Goal: Information Seeking & Learning: Understand process/instructions

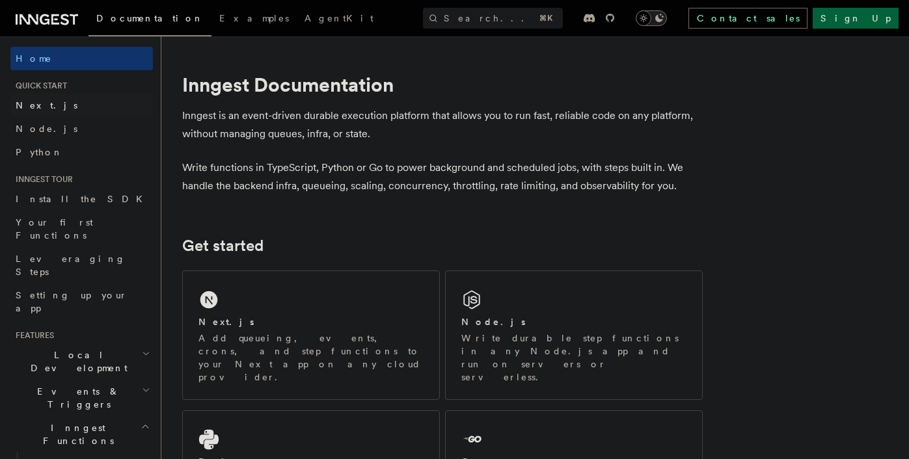
click at [30, 106] on span "Next.js" at bounding box center [47, 105] width 62 height 10
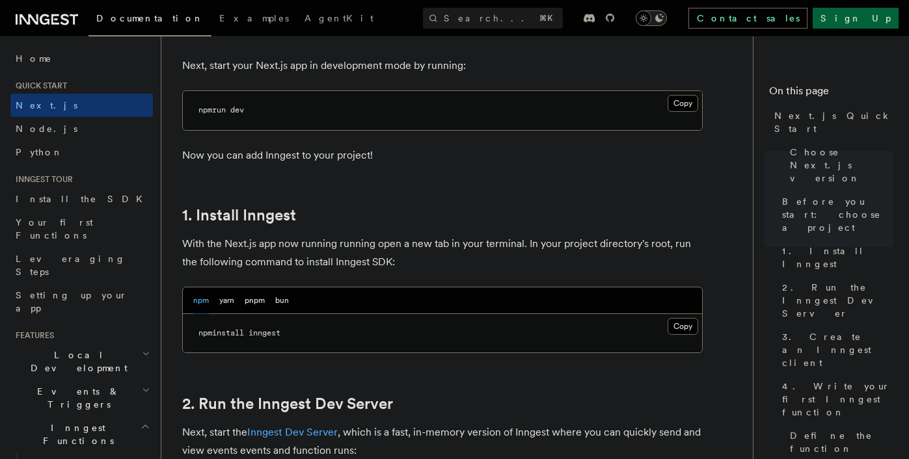
scroll to position [580, 0]
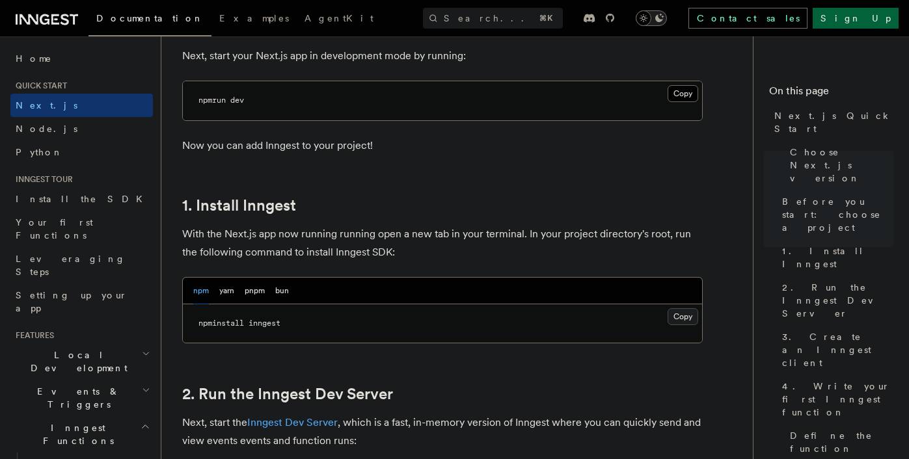
click at [681, 319] on button "Copy Copied" at bounding box center [682, 316] width 31 height 17
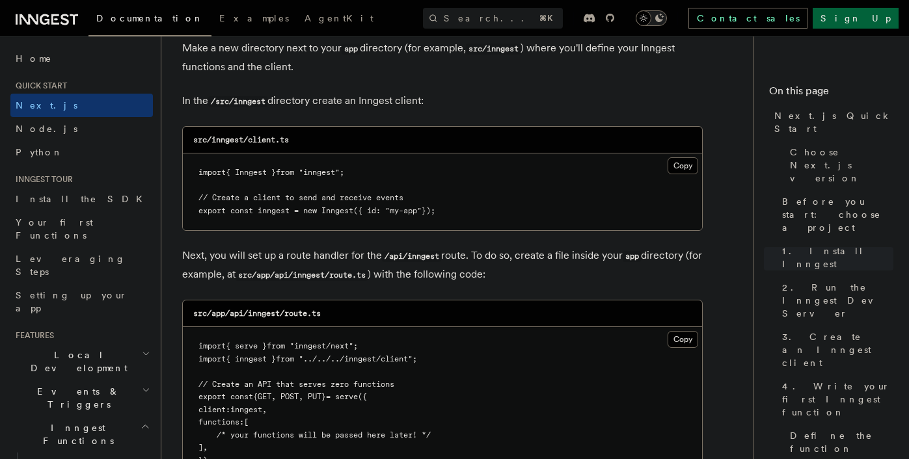
scroll to position [1658, 0]
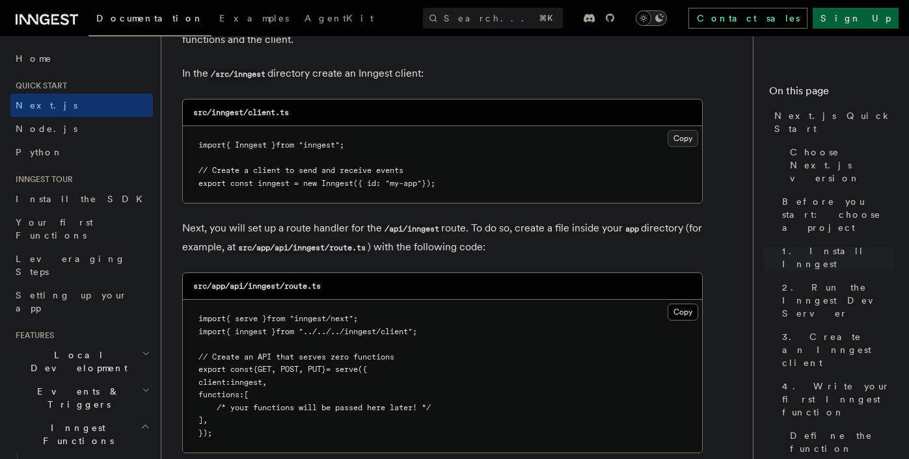
click at [681, 141] on button "Copy Copied" at bounding box center [682, 138] width 31 height 17
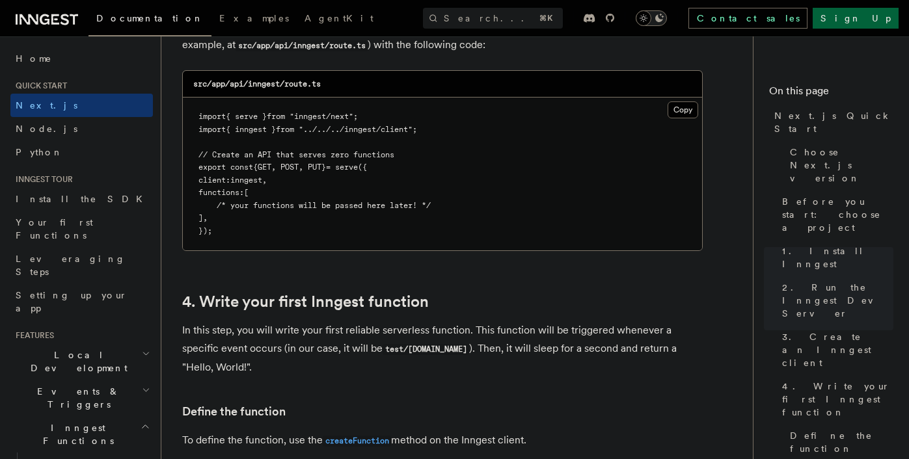
scroll to position [1874, 0]
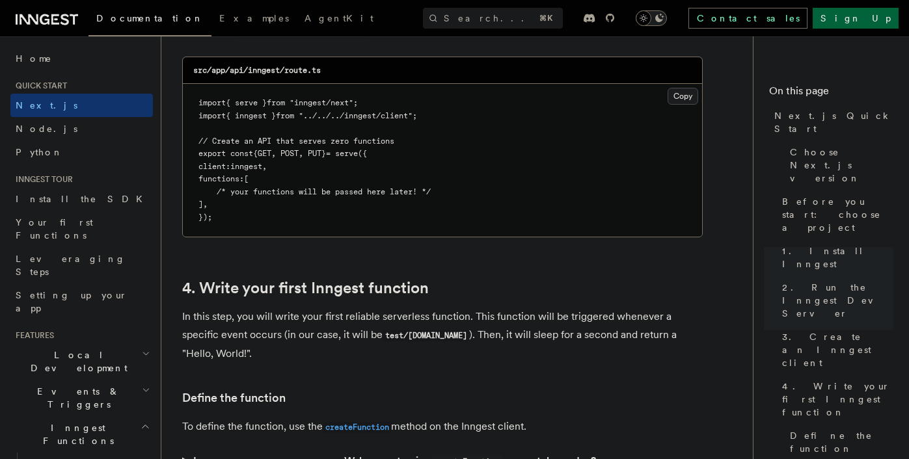
click at [686, 102] on button "Copy Copied" at bounding box center [682, 96] width 31 height 17
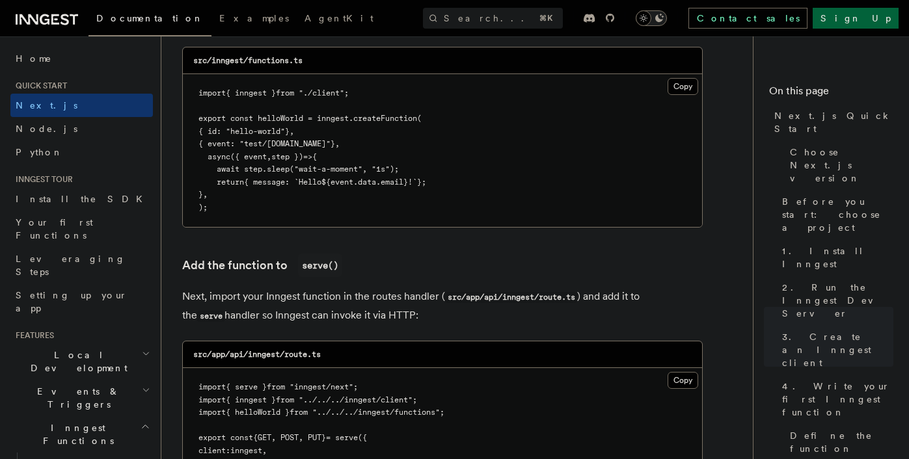
scroll to position [2367, 0]
